Goal: Find specific page/section: Find specific page/section

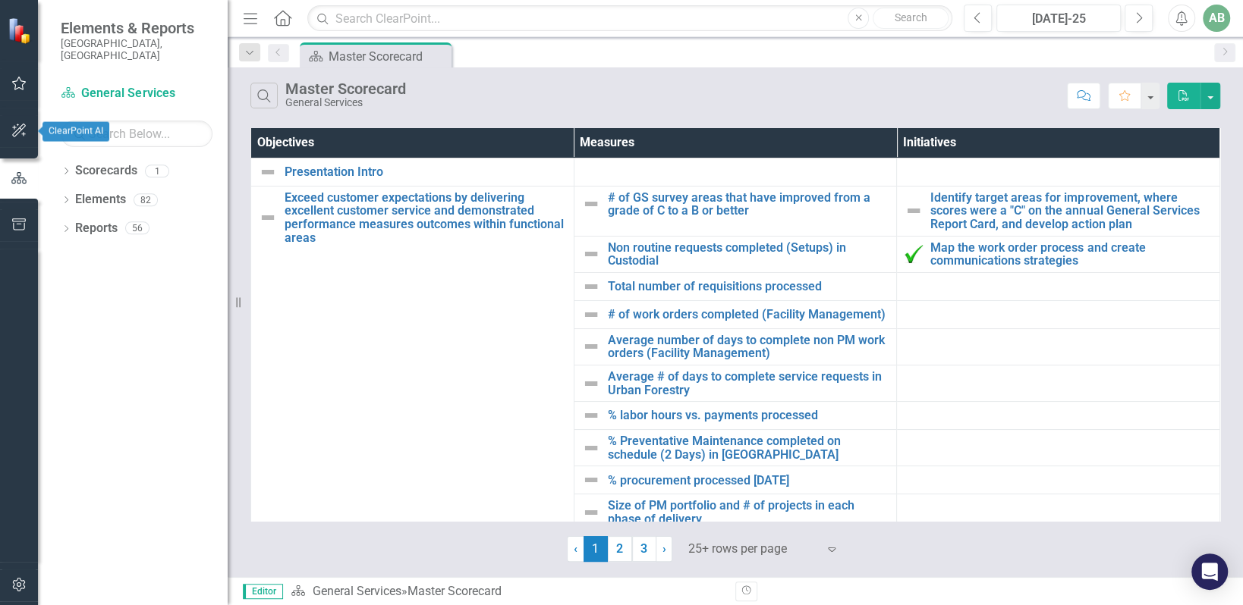
click at [17, 96] on button "button" at bounding box center [19, 84] width 34 height 32
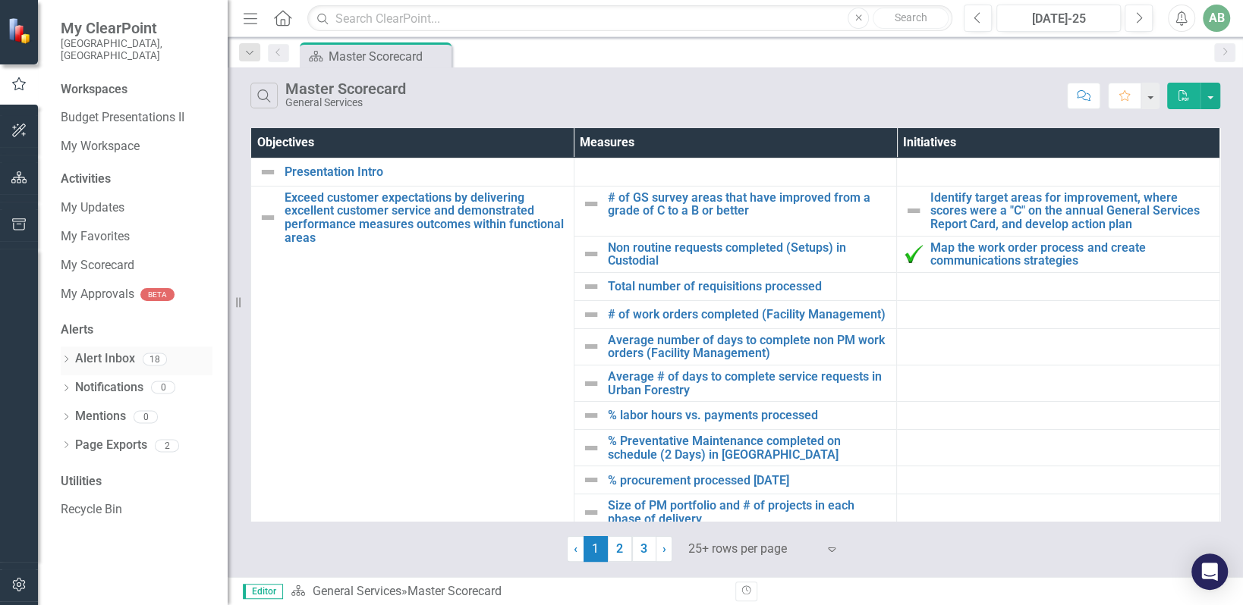
click at [93, 350] on link "Alert Inbox" at bounding box center [105, 358] width 60 height 17
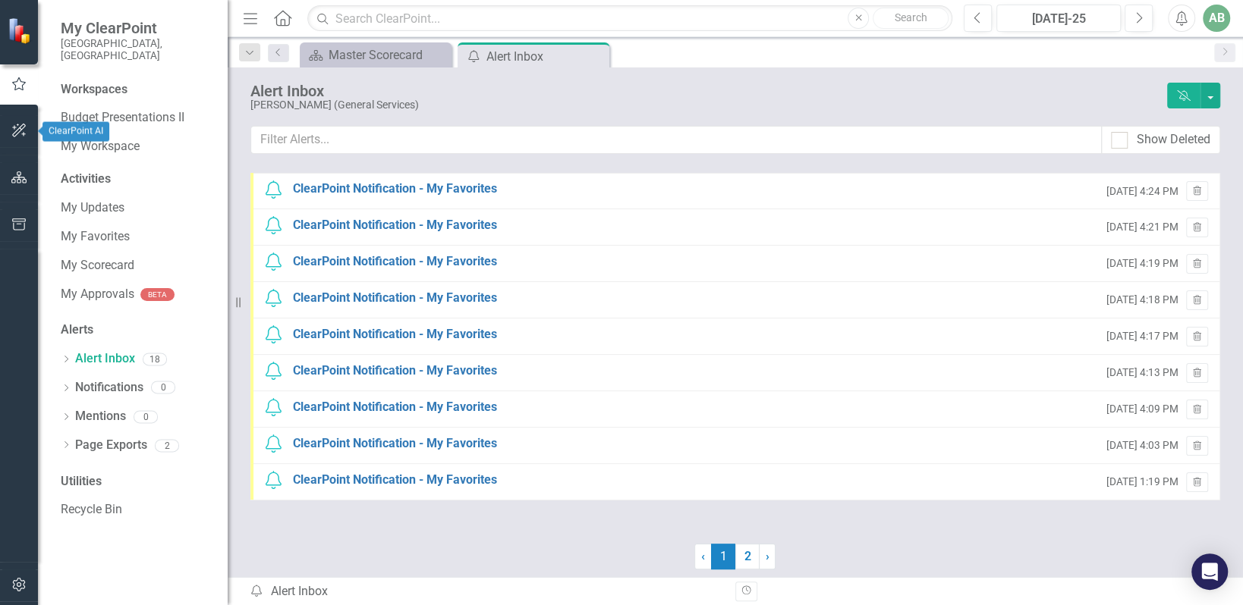
click at [11, 127] on icon "button" at bounding box center [19, 130] width 16 height 12
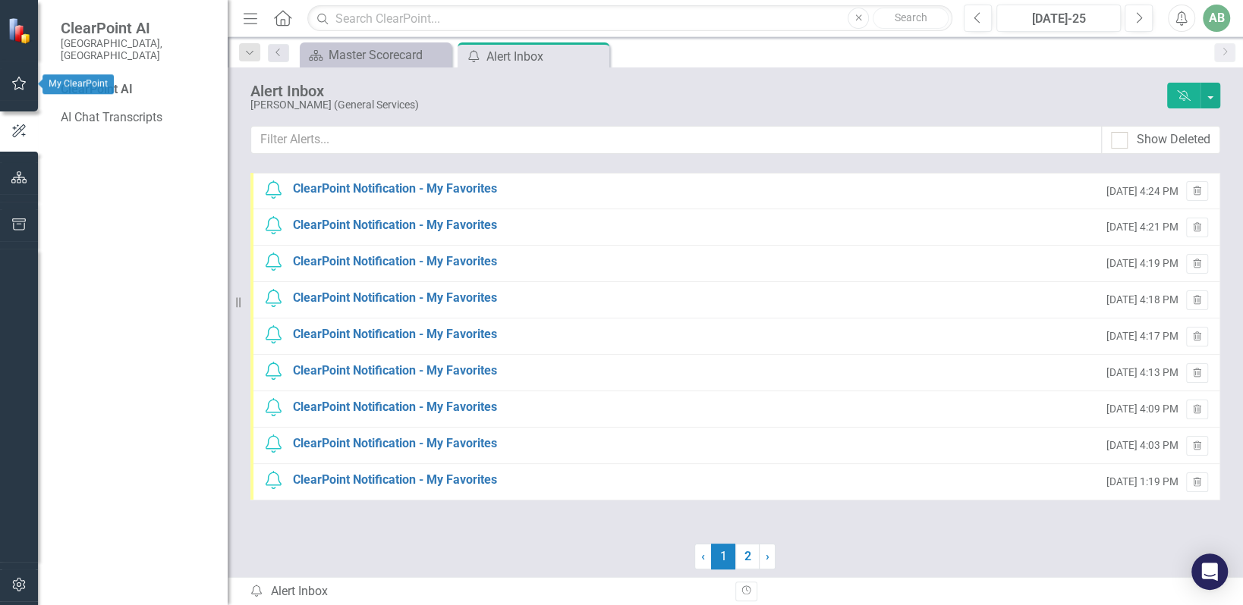
click at [25, 83] on icon "button" at bounding box center [19, 84] width 14 height 14
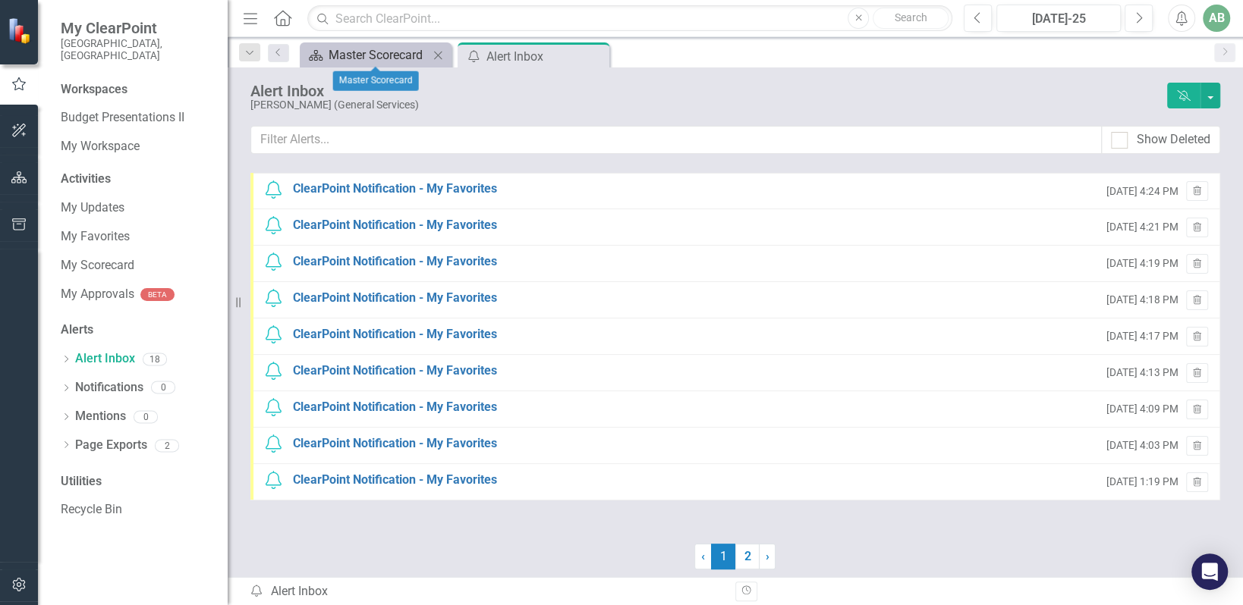
click at [391, 54] on div "Master Scorecard" at bounding box center [378, 55] width 100 height 19
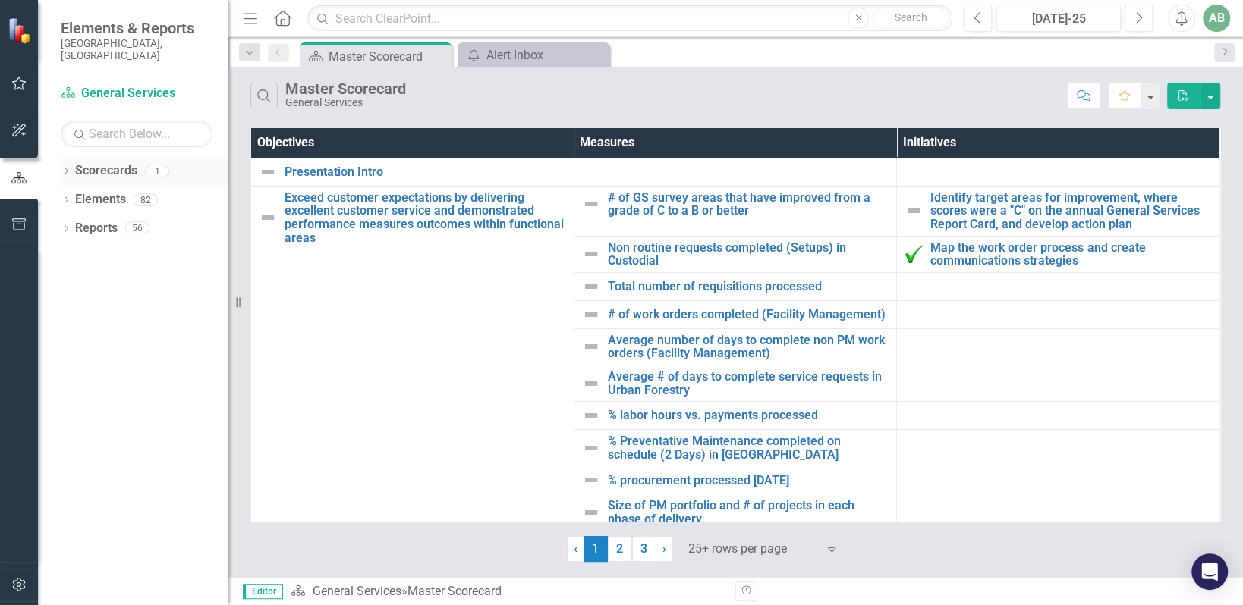
click at [96, 164] on link "Scorecards" at bounding box center [106, 170] width 62 height 17
click at [111, 162] on link "Scorecards" at bounding box center [106, 170] width 62 height 17
drag, startPoint x: 111, startPoint y: 162, endPoint x: 11, endPoint y: 181, distance: 101.2
click at [11, 181] on icon "button" at bounding box center [19, 178] width 17 height 14
click at [20, 128] on icon "button" at bounding box center [19, 131] width 14 height 14
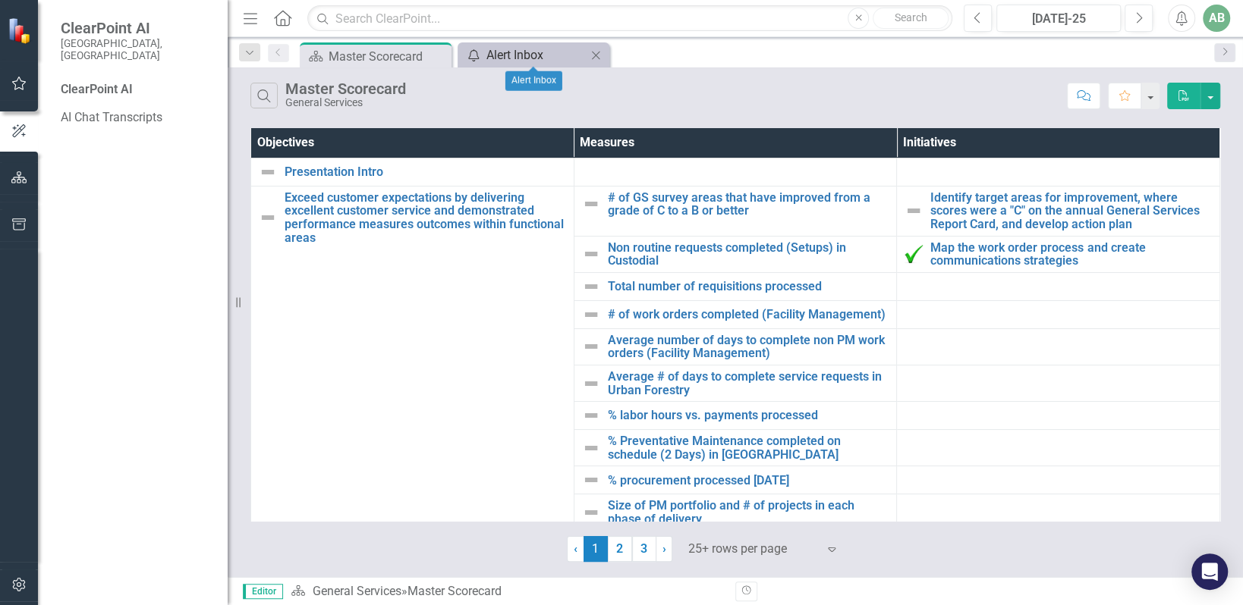
click at [514, 56] on div "Alert Inbox" at bounding box center [536, 55] width 100 height 19
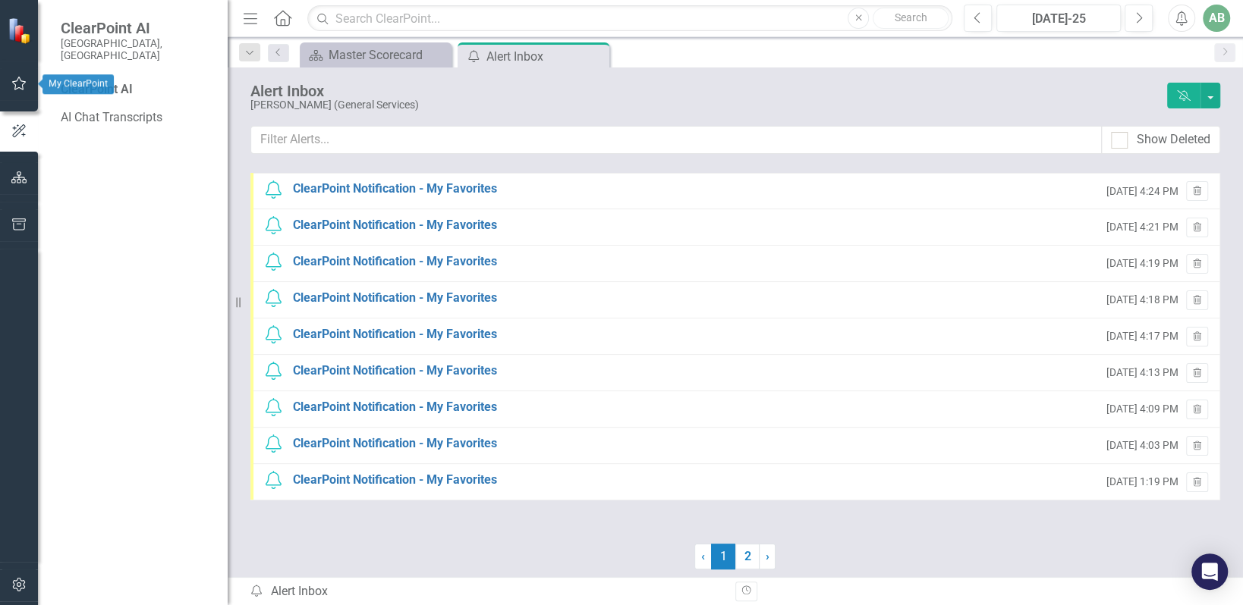
click at [13, 89] on icon "button" at bounding box center [19, 83] width 16 height 12
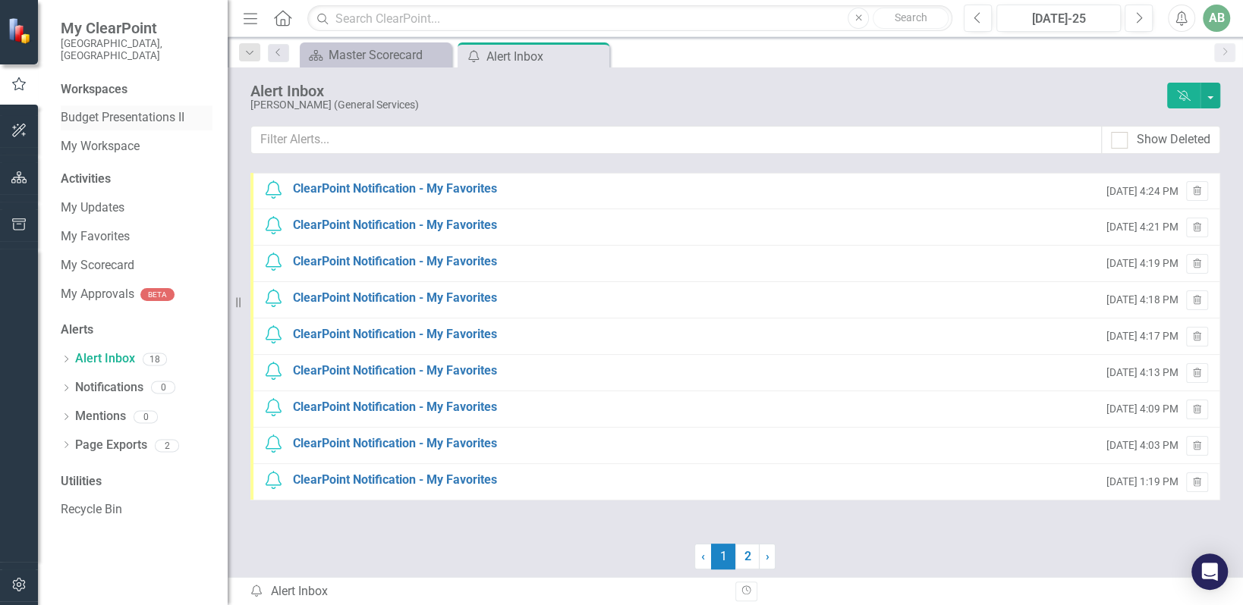
click at [122, 109] on link "Budget Presentations II" at bounding box center [137, 117] width 152 height 17
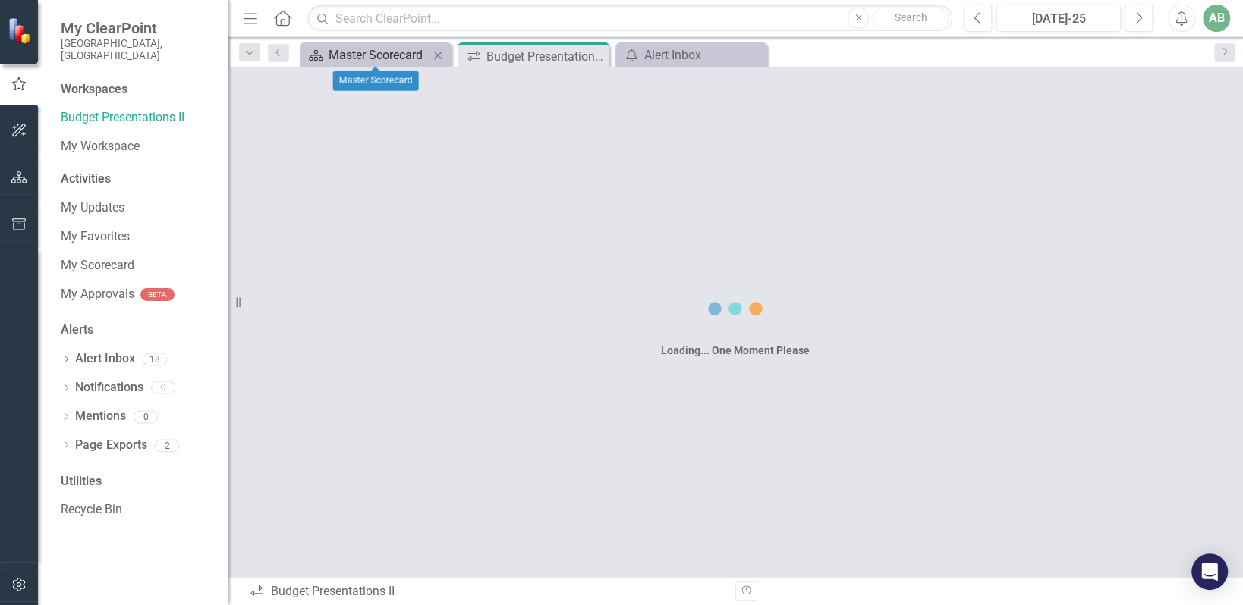
click at [388, 49] on div "Master Scorecard" at bounding box center [378, 55] width 100 height 19
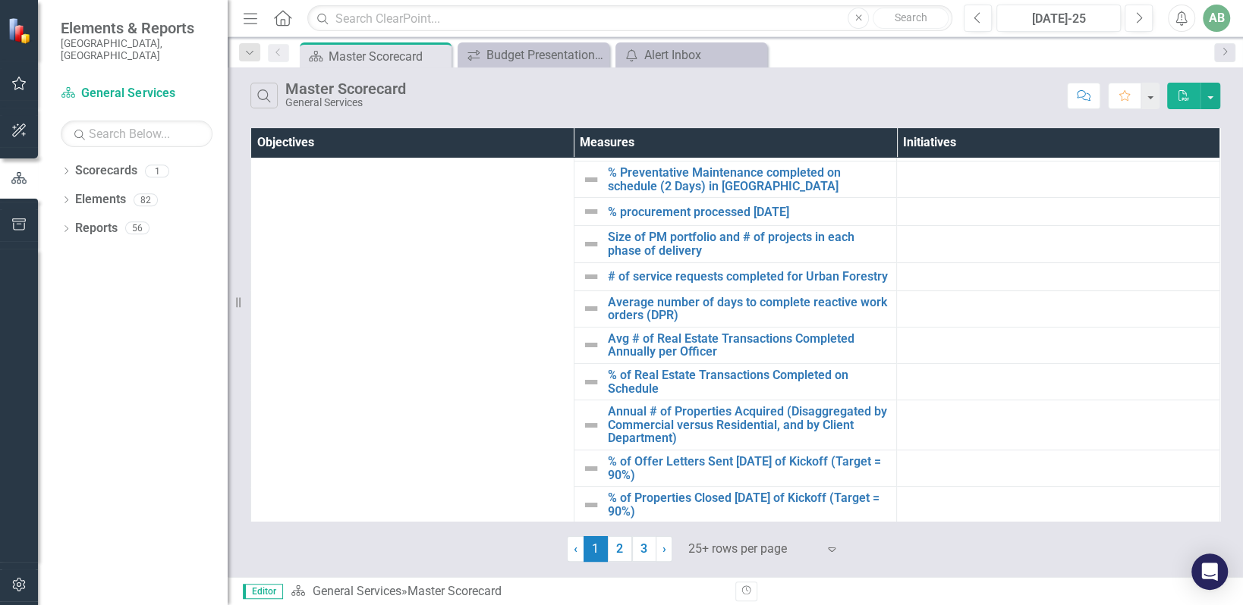
scroll to position [303, 0]
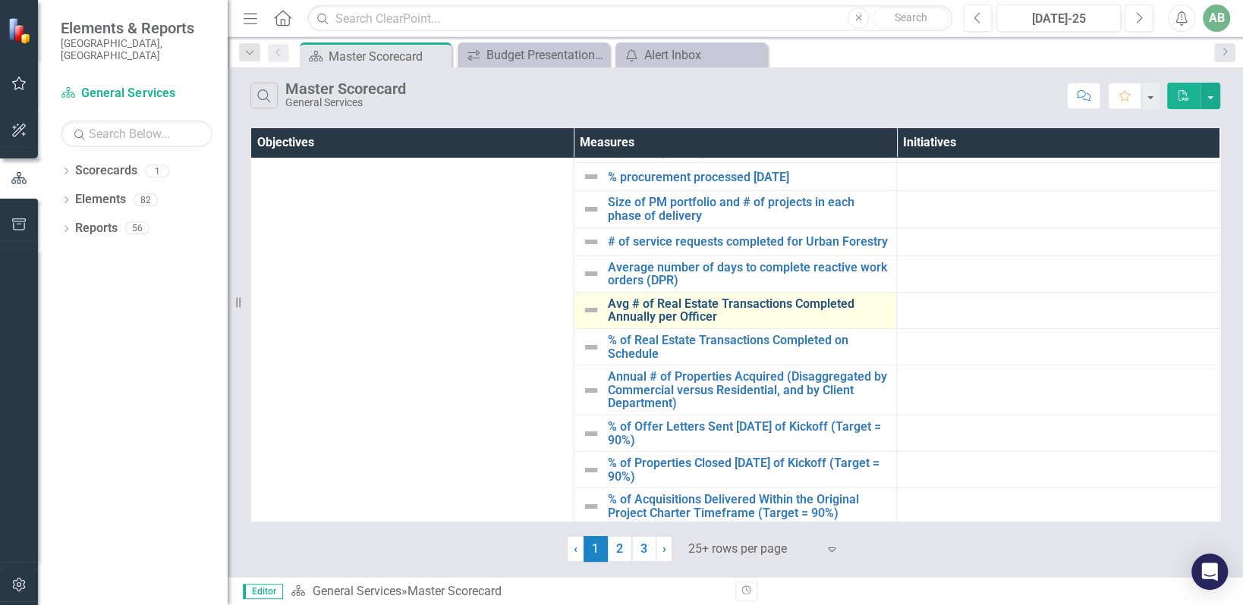
click at [693, 306] on link "Avg # of Real Estate Transactions Completed Annually per Officer" at bounding box center [748, 310] width 281 height 27
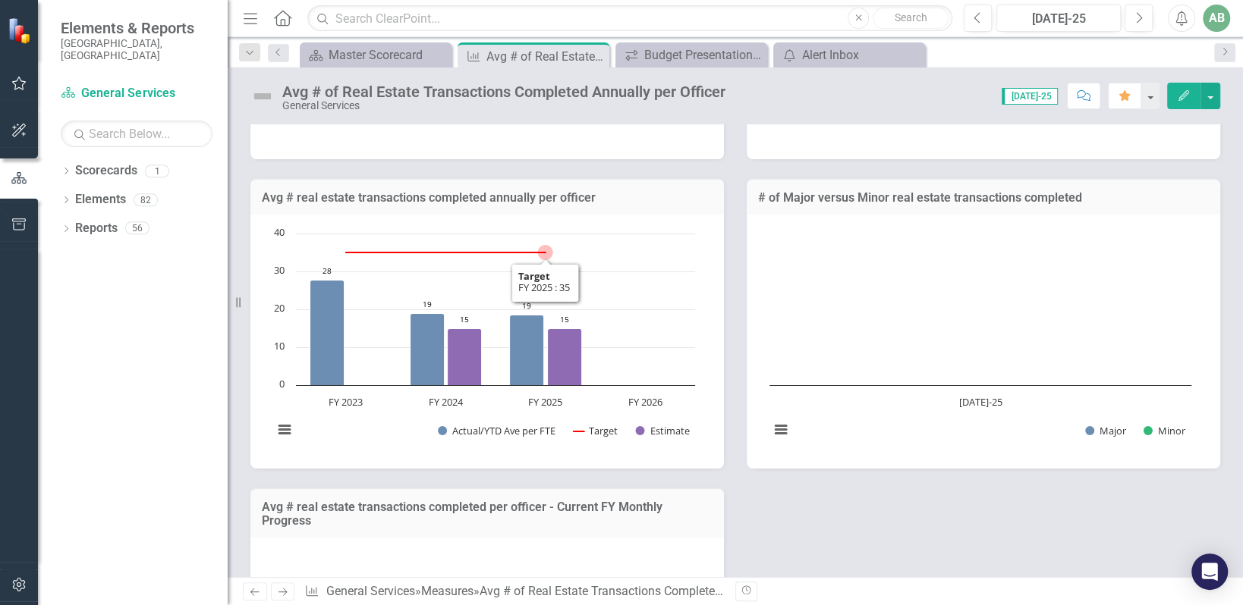
scroll to position [228, 0]
